Goal: Register for event/course

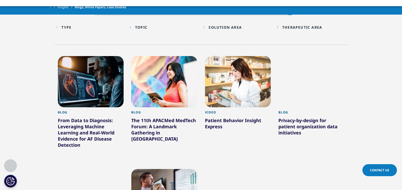
click at [87, 26] on div "Type Loading" at bounding box center [93, 27] width 64 height 5
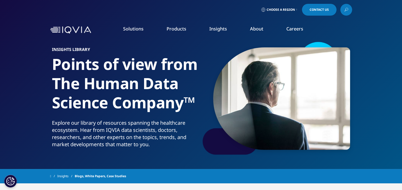
click at [226, 77] on link "Events & Webinars" at bounding box center [254, 79] width 99 height 6
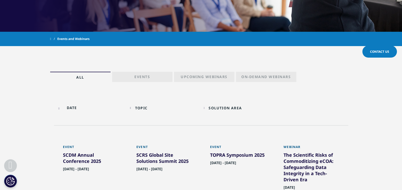
click at [148, 75] on p "Events" at bounding box center [142, 77] width 16 height 7
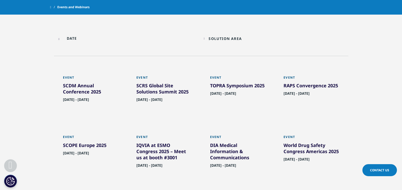
scroll to position [263, 0]
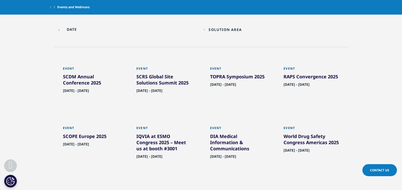
click at [206, 29] on div "Solution Area Loading Clear Or/And Operator" at bounding box center [238, 30] width 69 height 12
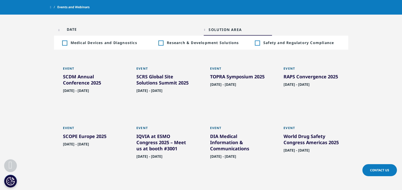
click at [67, 29] on input "text" at bounding box center [91, 30] width 69 height 12
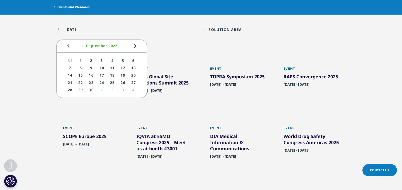
click at [113, 29] on input "text" at bounding box center [91, 30] width 69 height 12
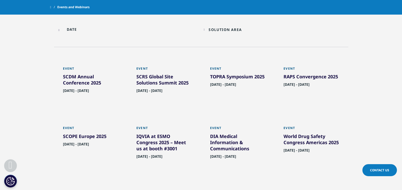
scroll to position [199, 0]
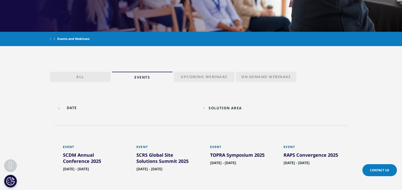
click at [254, 75] on p "On-Demand Webinars" at bounding box center [266, 77] width 49 height 7
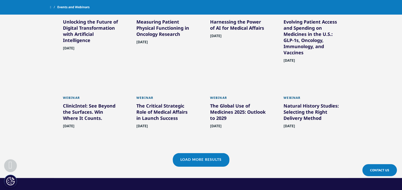
scroll to position [423, 0]
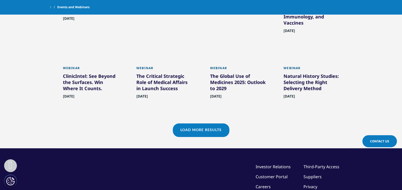
click at [211, 123] on link "Load More Results" at bounding box center [201, 129] width 57 height 13
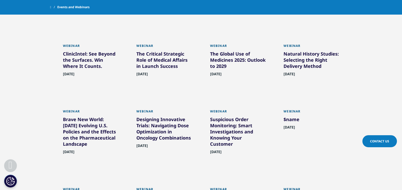
scroll to position [455, 0]
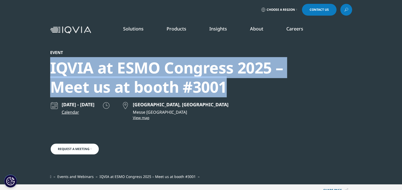
drag, startPoint x: 44, startPoint y: 68, endPoint x: 232, endPoint y: 90, distance: 189.0
click at [232, 90] on section "Event IQVIA at ESMO Congress 2025 – Meet us at booth #[DATE] - [DATE] Calendar" at bounding box center [201, 92] width 402 height 184
copy div "IQVIA at ESMO Congress 2025 – Meet us at booth #3001"
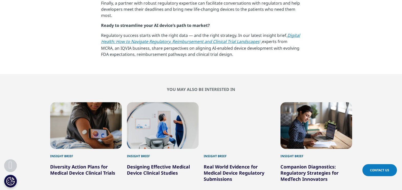
scroll to position [665, 0]
